Goal: Task Accomplishment & Management: Use online tool/utility

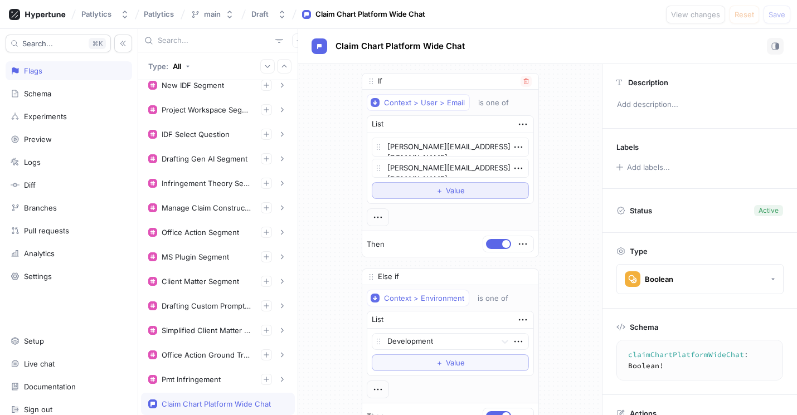
click at [445, 186] on button "＋ Value" at bounding box center [450, 190] width 157 height 17
type textarea "x"
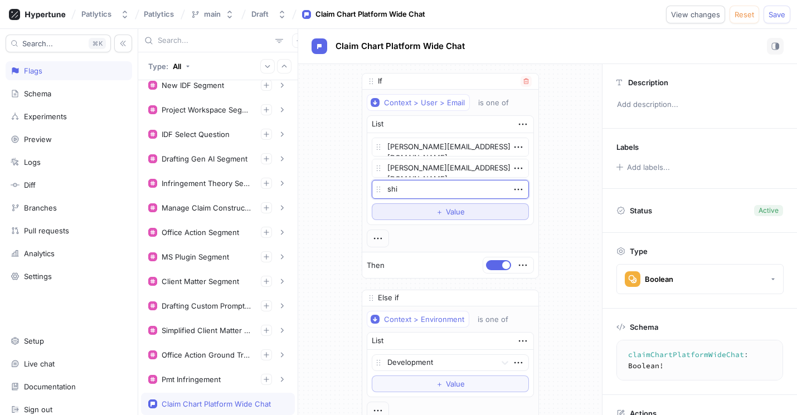
type textarea "shiv"
type textarea "x"
type textarea "shiv.malh"
type textarea "x"
type textarea "shiv.malho"
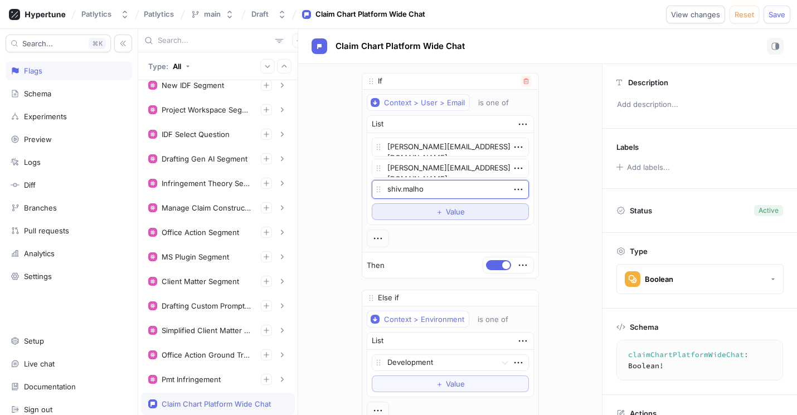
type textarea "x"
type textarea "shiv.[PERSON_NAME]"
type textarea "x"
type textarea "shiv.[PERSON_NAME]"
type textarea "x"
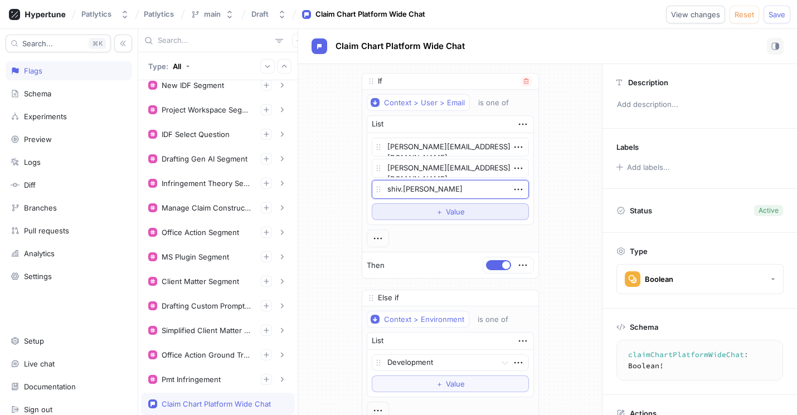
type textarea "shiv.malhotra"
type textarea "x"
type textarea "shiv.malhotra@"
type textarea "x"
type textarea "shiv.malhotra@pa"
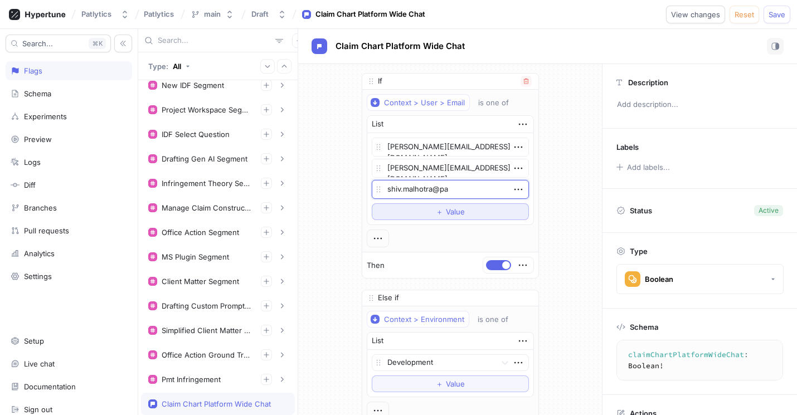
type textarea "x"
type textarea "shiv.malhotra@pat"
type textarea "x"
type textarea "shiv.malhotra@patl"
type textarea "x"
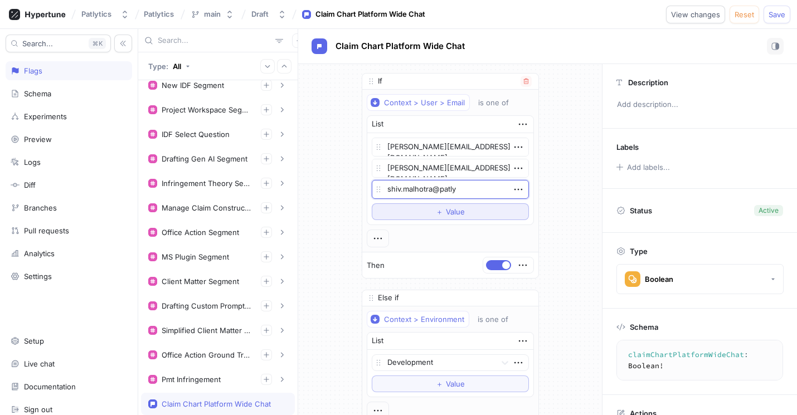
type textarea "shiv.malhotra@patlyt"
type textarea "x"
type textarea "shiv.malhotra@patlytic"
type textarea "x"
type textarea "shiv.malhotra@patlytics"
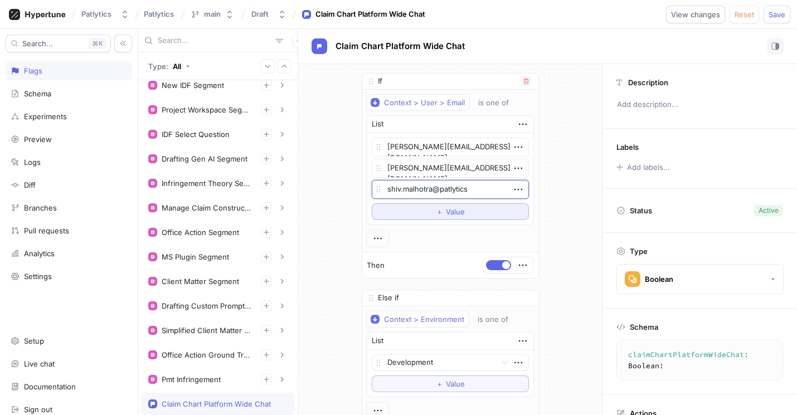
type textarea "x"
type textarea "shiv.malhotra@patlytics."
type textarea "x"
type textarea "shiv.malhotra@patlytics.c"
type textarea "x"
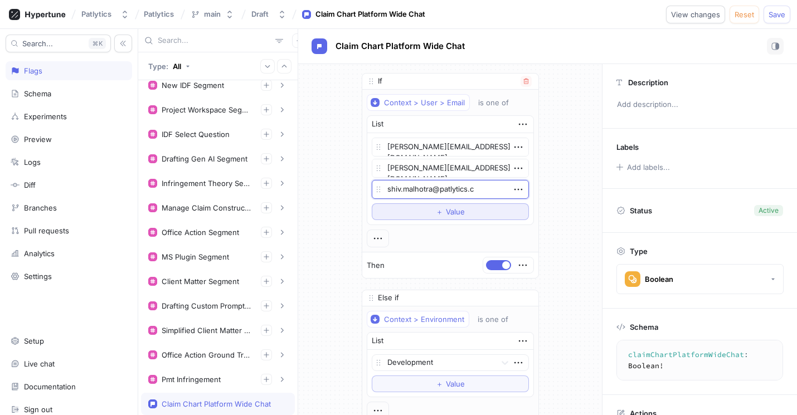
type textarea "[EMAIL_ADDRESS][DOMAIN_NAME]"
type textarea "x"
type textarea "[EMAIL_ADDRESS][DOMAIN_NAME]"
click at [577, 275] on div "If Context > User > Email is one of List [PERSON_NAME][EMAIL_ADDRESS][DOMAIN_NA…" at bounding box center [450, 294] width 304 height 461
click at [785, 15] on button "Save" at bounding box center [776, 15] width 27 height 18
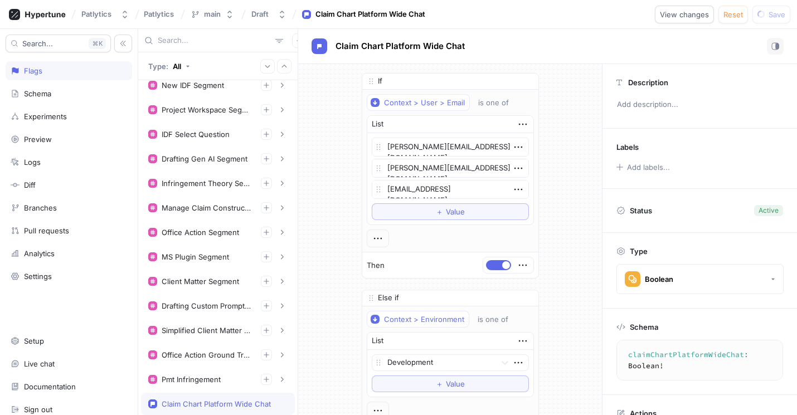
scroll to position [235, 0]
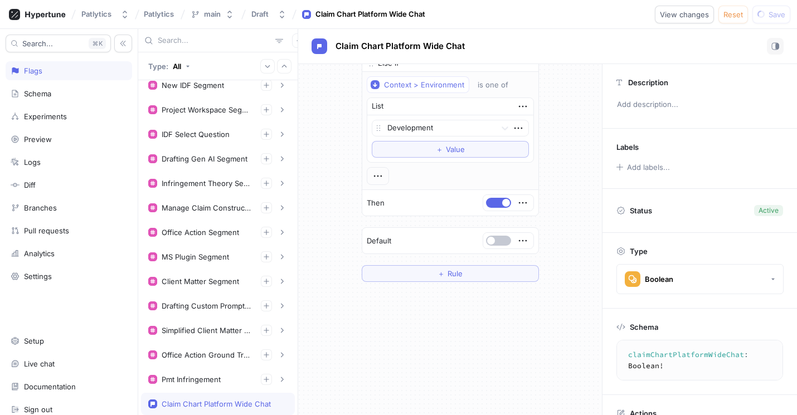
type textarea "x"
